Goal: Information Seeking & Learning: Learn about a topic

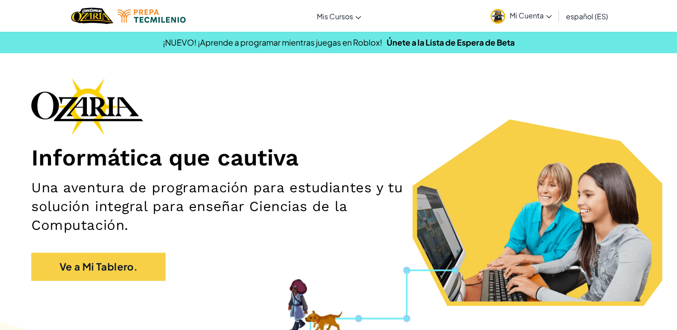
drag, startPoint x: 0, startPoint y: 0, endPoint x: 526, endPoint y: 15, distance: 526.6
click at [526, 15] on span "Mi Cuenta" at bounding box center [531, 15] width 42 height 9
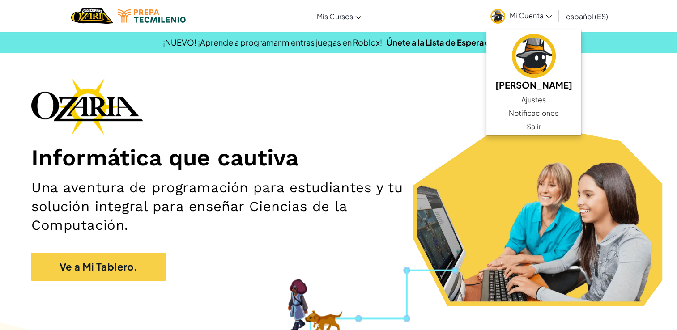
click at [365, 114] on div "Informática que cautiva Una aventura de programación para estudiantes y tu solu…" at bounding box center [338, 184] width 615 height 212
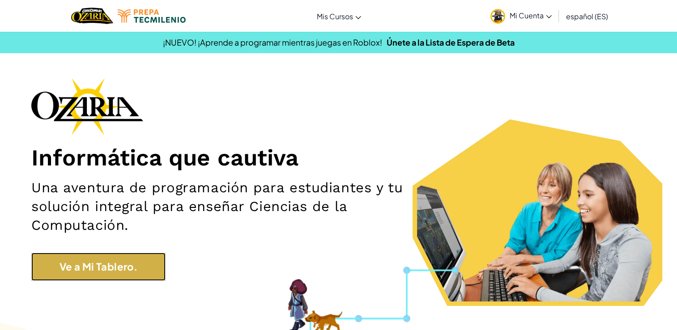
click at [122, 265] on link "Ve a Mi Tablero." at bounding box center [98, 267] width 134 height 28
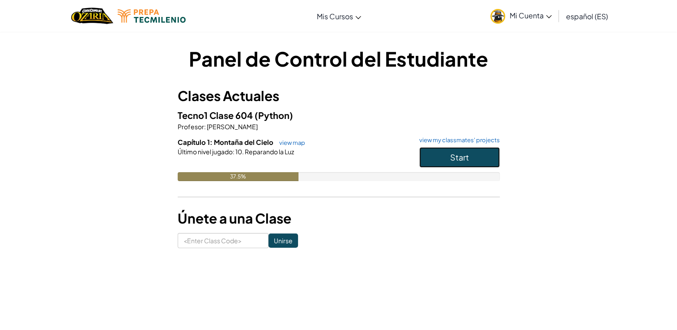
click at [431, 160] on button "Start" at bounding box center [459, 157] width 81 height 21
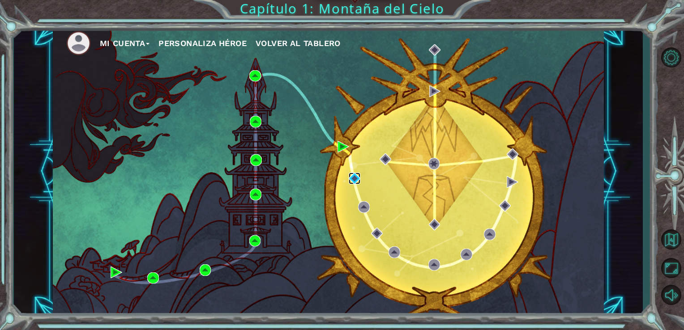
click at [354, 174] on img at bounding box center [355, 179] width 12 height 12
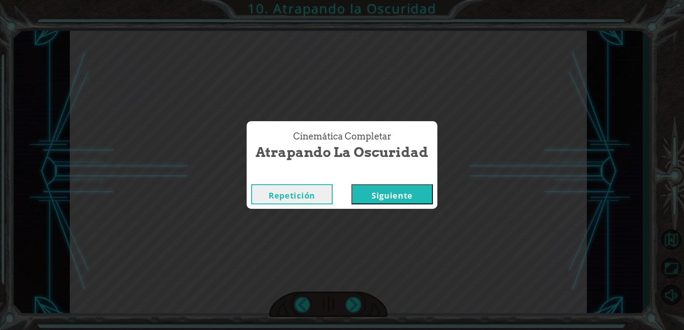
click at [372, 197] on button "Siguiente" at bounding box center [391, 194] width 81 height 20
